Goal: Information Seeking & Learning: Learn about a topic

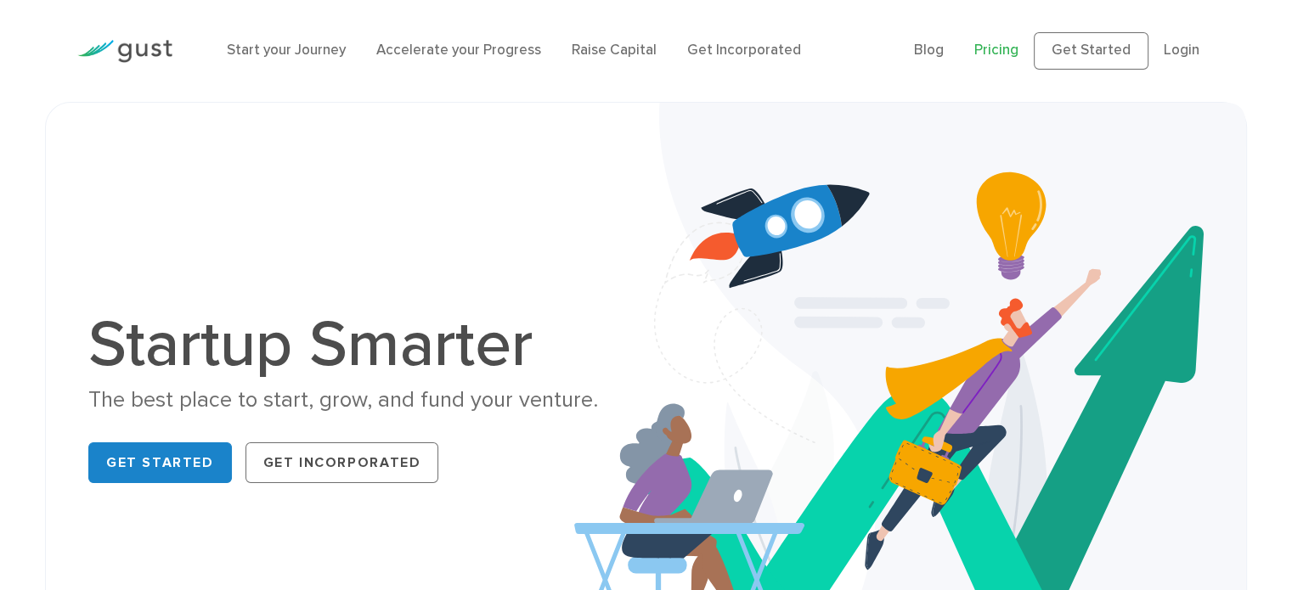
click at [1006, 49] on link "Pricing" at bounding box center [996, 50] width 44 height 17
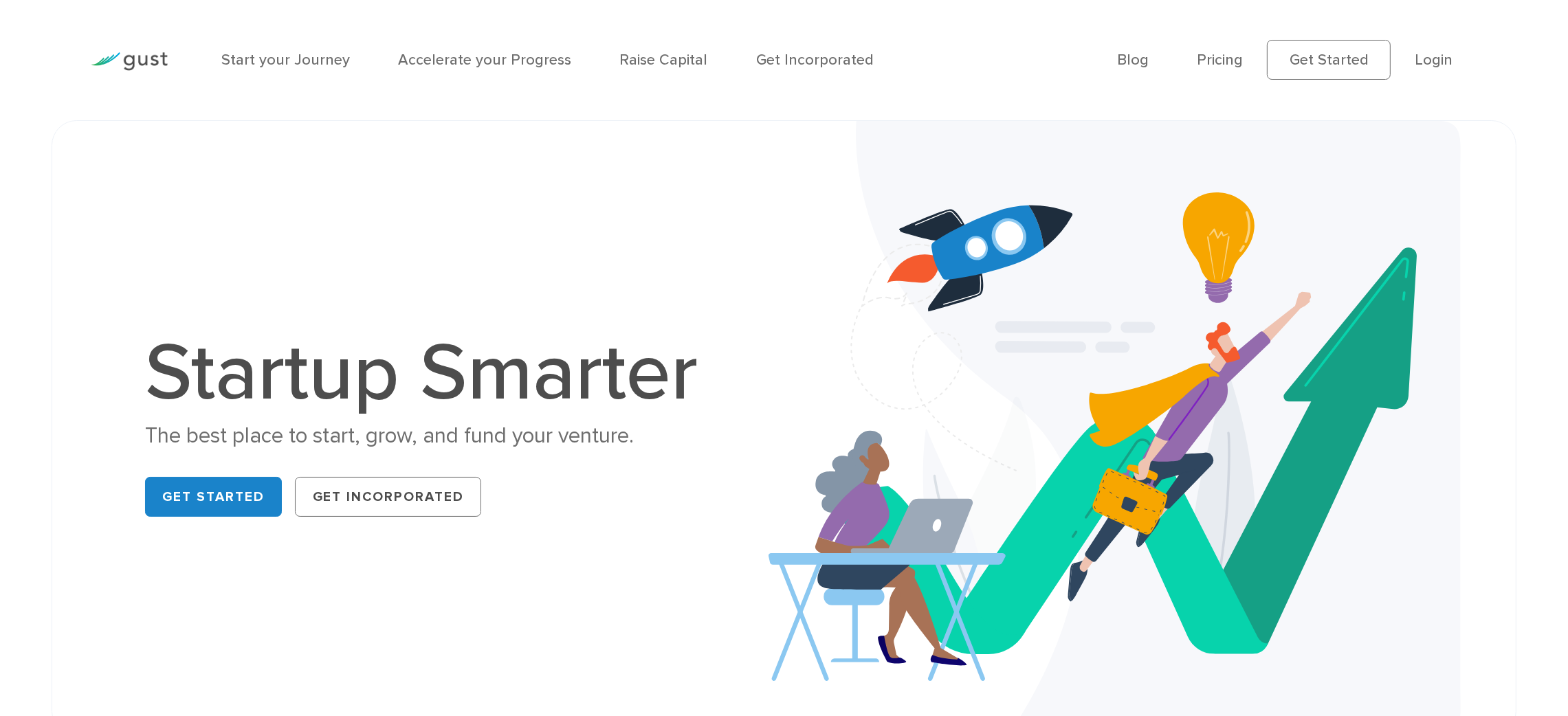
click at [130, 63] on img at bounding box center [129, 61] width 77 height 19
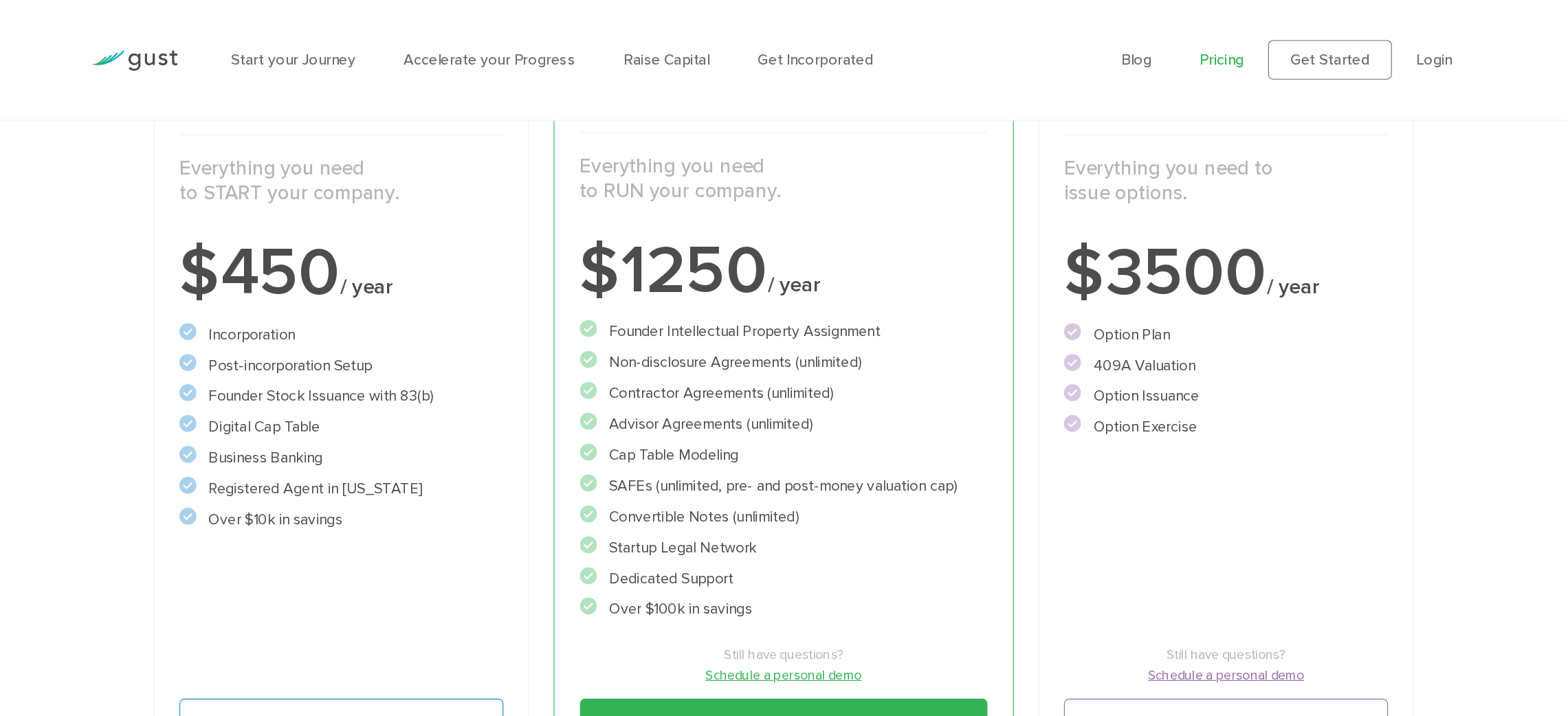
scroll to position [274, 0]
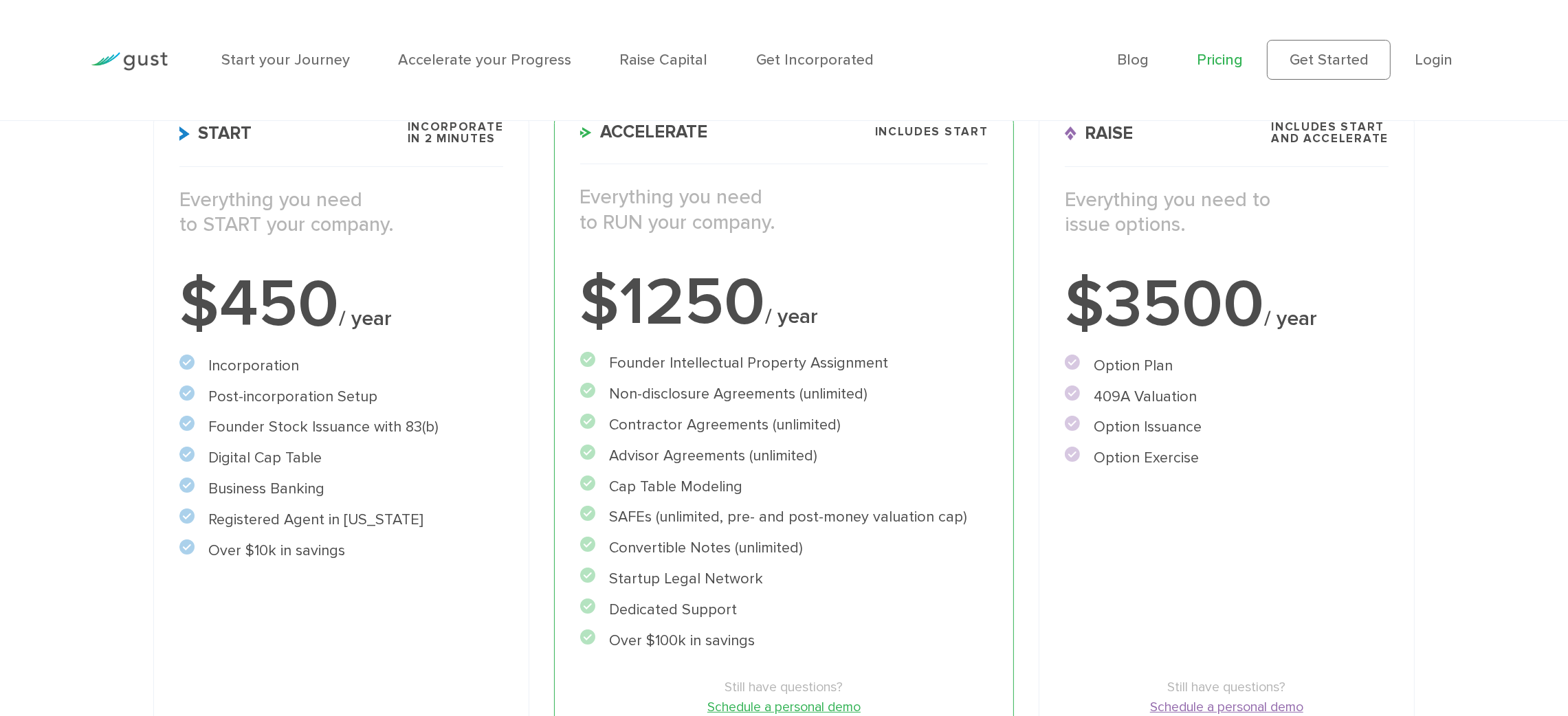
drag, startPoint x: 600, startPoint y: 16, endPoint x: 65, endPoint y: 214, distance: 570.5
click at [65, 214] on div "Choose Your Plan Upgrade anytime Start Incorporate in 2 Minutes Everything you …" at bounding box center [784, 356] width 1568 height 937
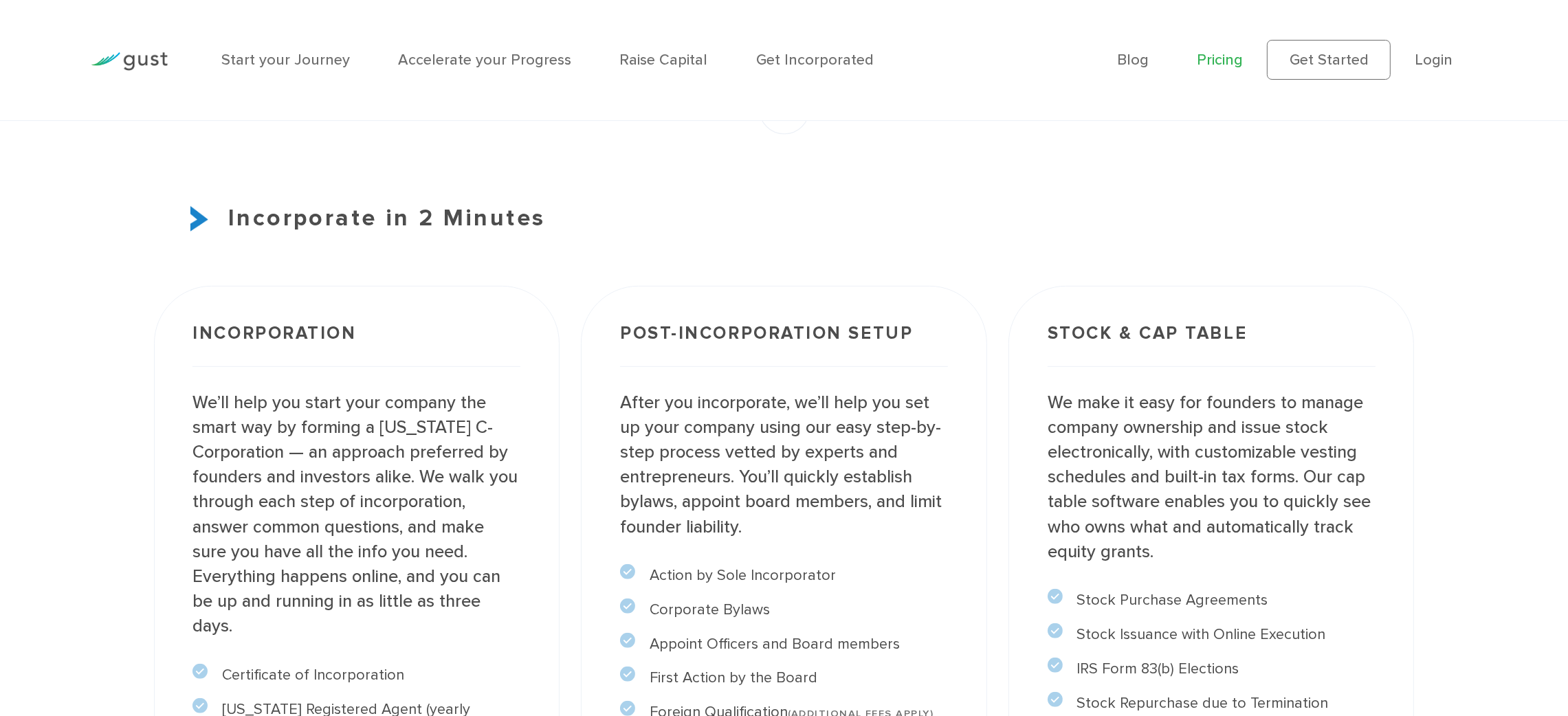
scroll to position [1202, 0]
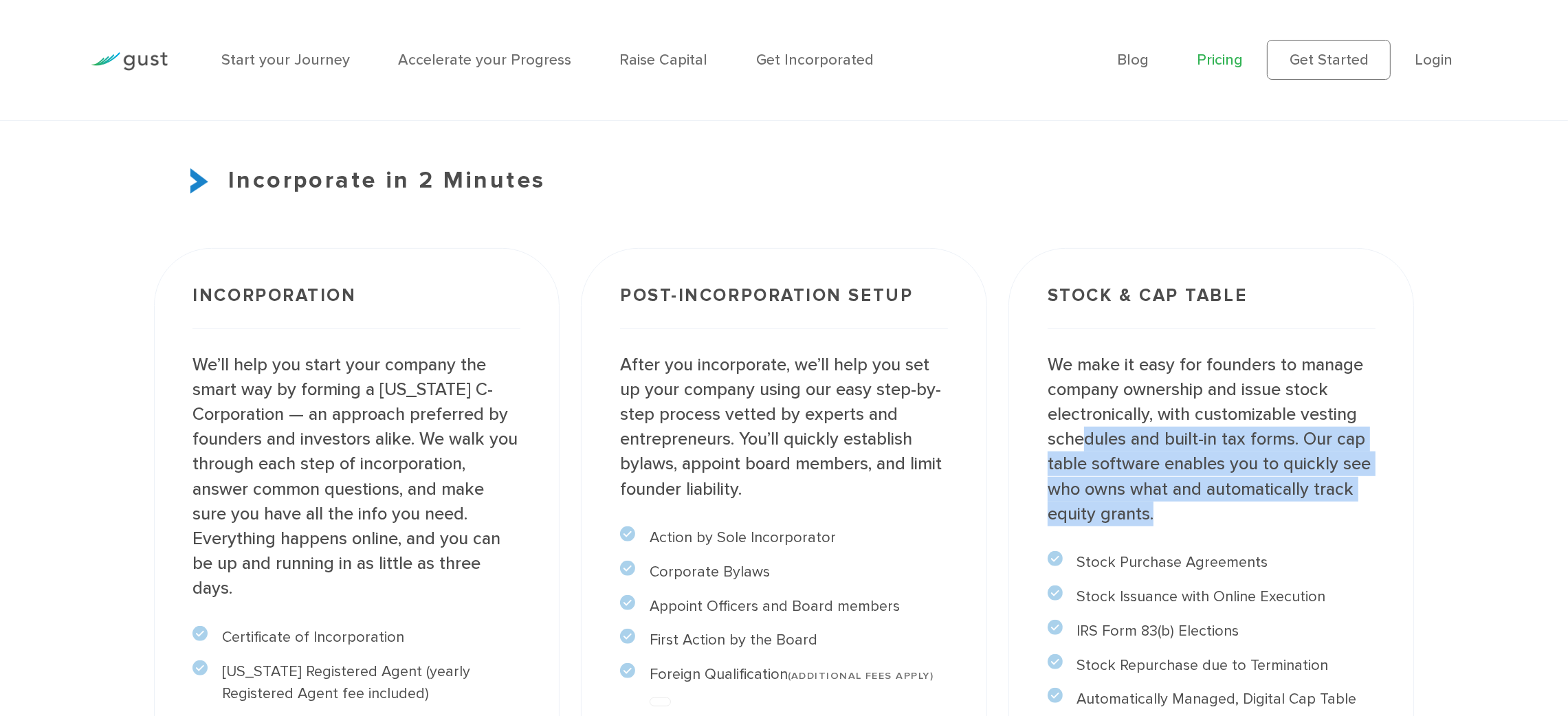
drag, startPoint x: 1090, startPoint y: 457, endPoint x: 1276, endPoint y: 533, distance: 200.9
click at [1045, 477] on p "We make it easy for founders to manage company ownership and issue stock electr…" at bounding box center [1211, 439] width 328 height 174
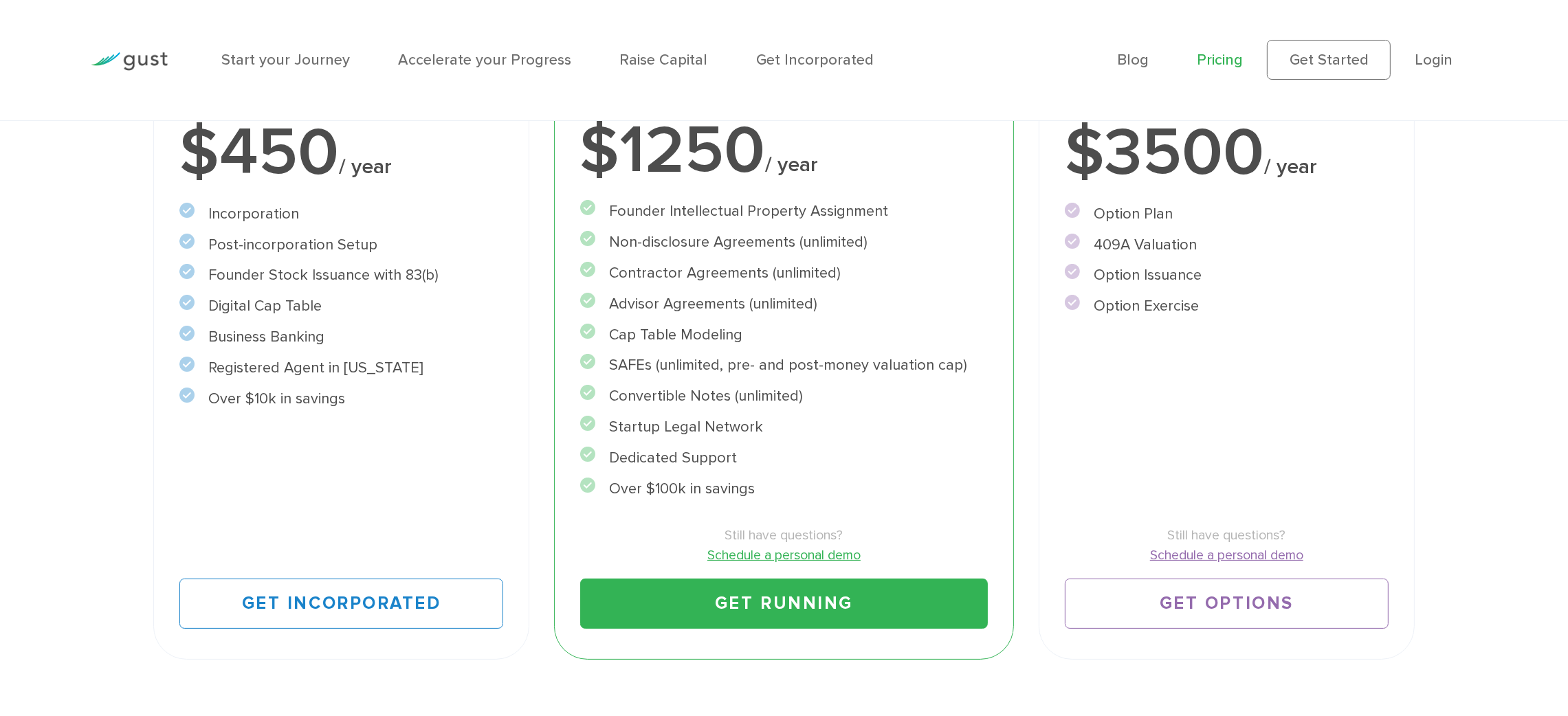
scroll to position [68, 0]
